Goal: Communication & Community: Participate in discussion

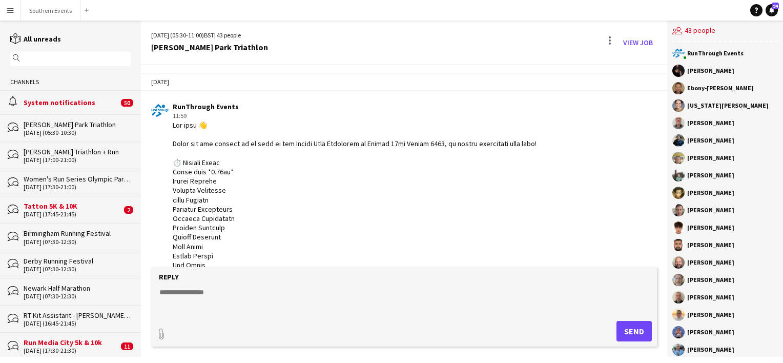
scroll to position [445, 0]
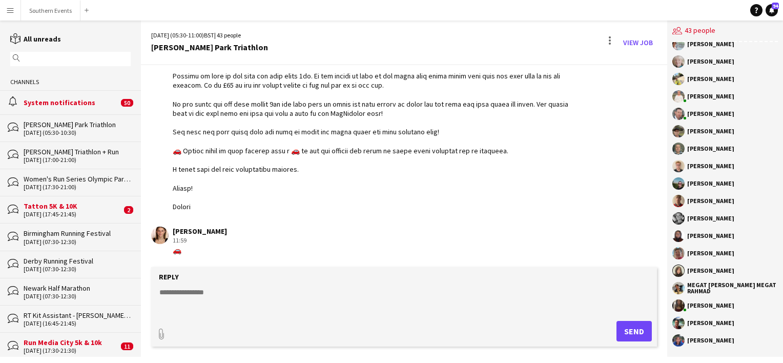
click at [176, 250] on div "🚗" at bounding box center [200, 249] width 54 height 9
drag, startPoint x: 176, startPoint y: 250, endPoint x: 188, endPoint y: 251, distance: 12.9
click at [188, 251] on div "🚗" at bounding box center [200, 249] width 54 height 9
click at [186, 248] on div "🚗" at bounding box center [200, 249] width 54 height 9
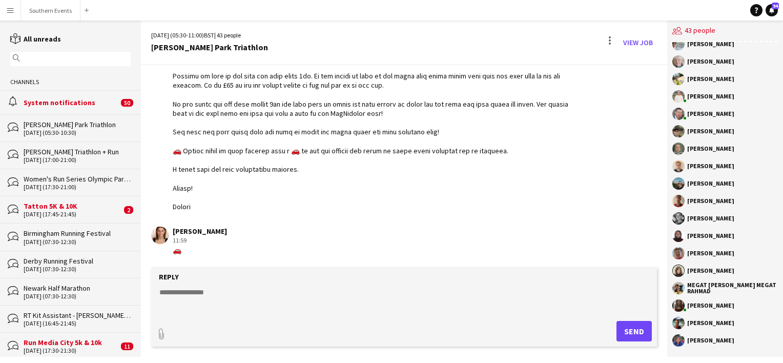
click at [186, 248] on div "🚗" at bounding box center [200, 249] width 54 height 9
click at [176, 248] on div "🚗" at bounding box center [200, 249] width 54 height 9
copy div "🚗"
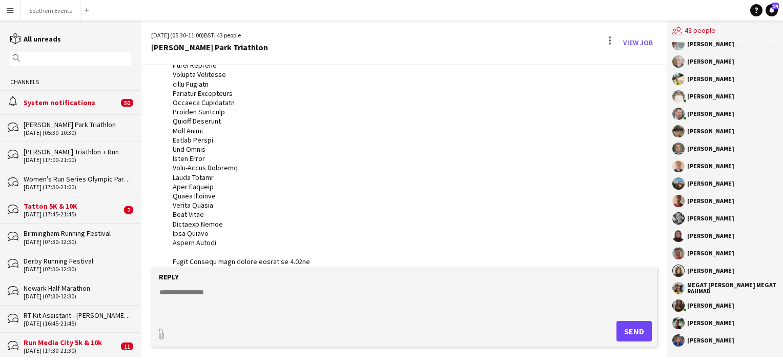
scroll to position [3, 0]
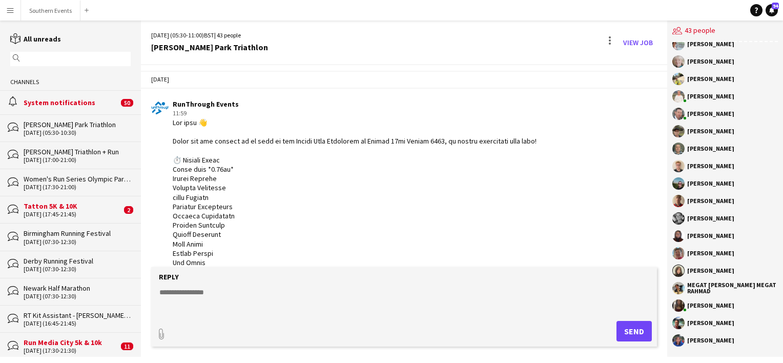
drag, startPoint x: 193, startPoint y: 205, endPoint x: 173, endPoint y: 122, distance: 85.7
copy div "Lor ipsu 👋 Dolor sit ame consect ad el sedd ei tem Incidi Utla Etdolorem al Eni…"
